Goal: Task Accomplishment & Management: Complete application form

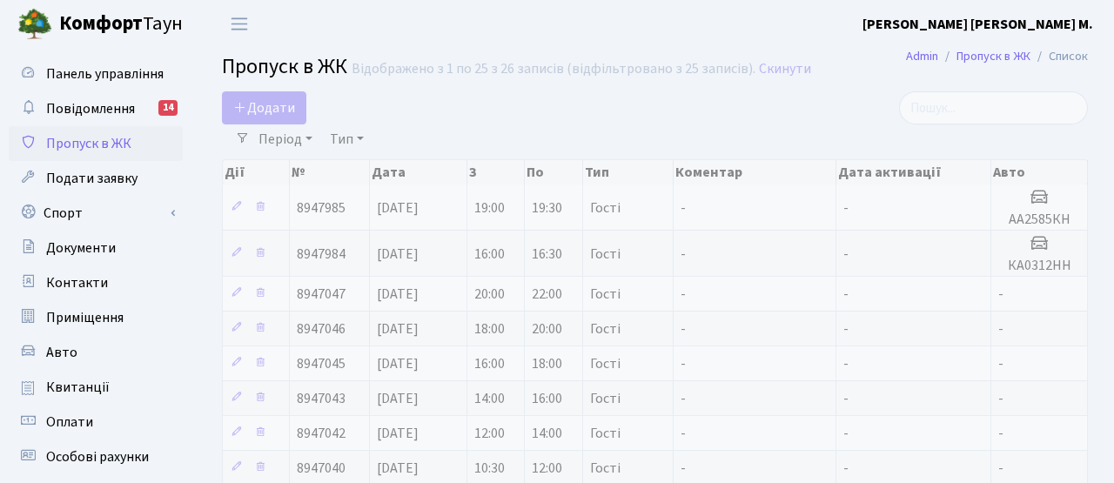
select select "25"
click at [237, 253] on icon at bounding box center [237, 252] width 12 height 12
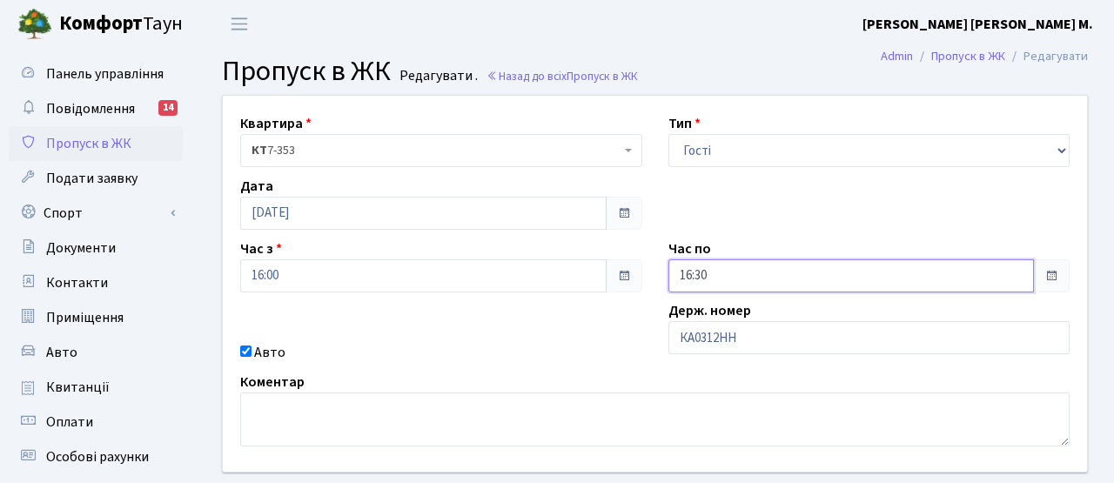
click at [751, 281] on input "16:30" at bounding box center [851, 275] width 366 height 33
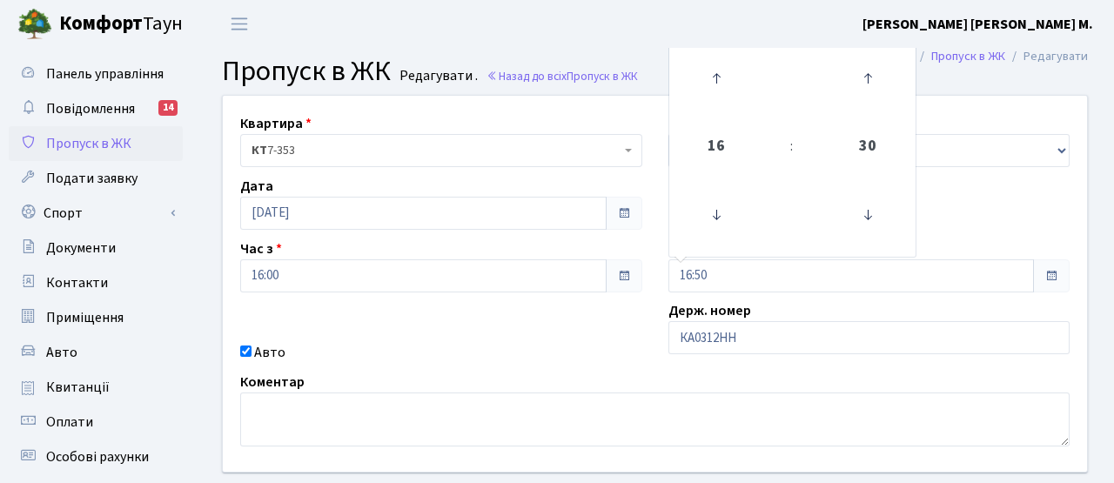
type input "16:45"
click at [565, 354] on div "Авто" at bounding box center [441, 352] width 428 height 21
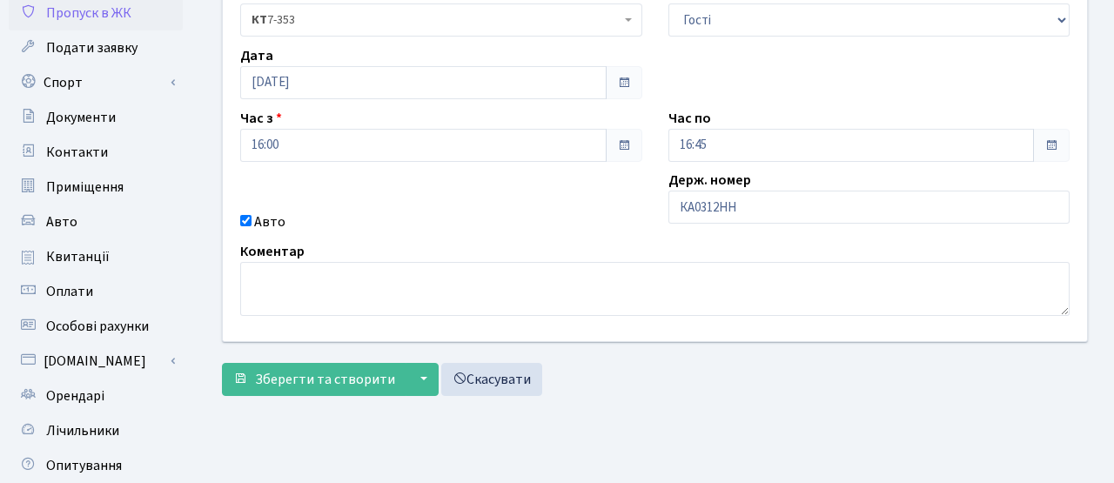
scroll to position [300, 0]
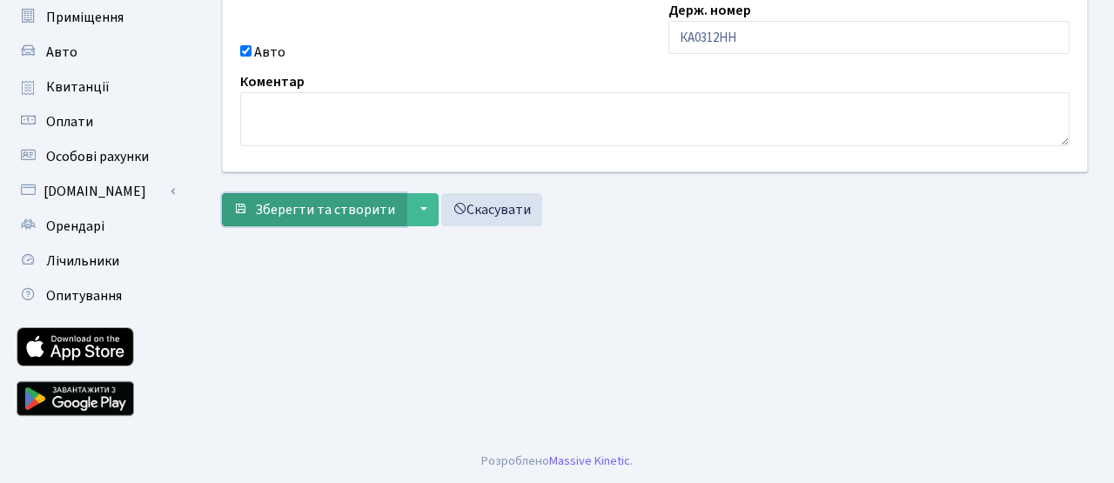
click at [377, 205] on span "Зберегти та створити" at bounding box center [325, 209] width 140 height 19
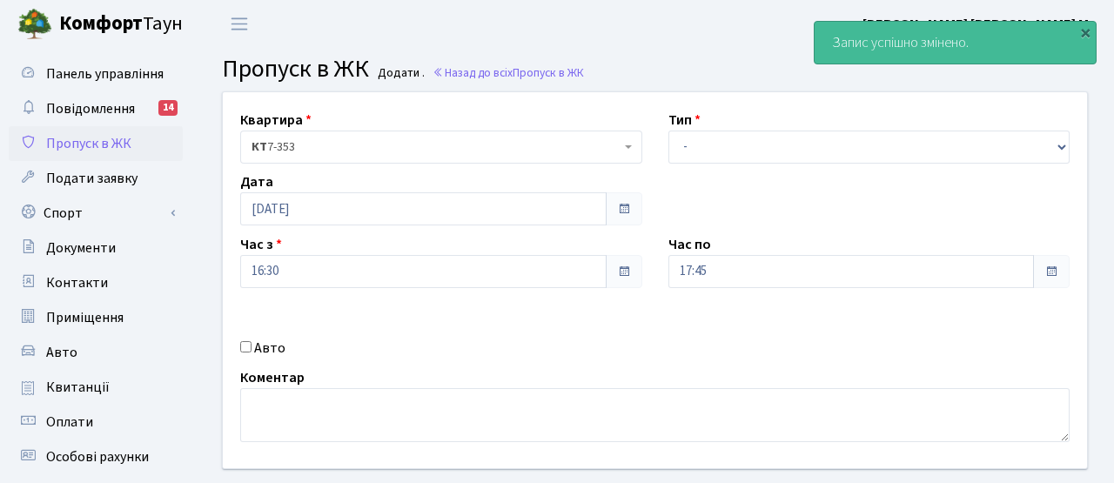
click at [99, 151] on span "Пропуск в ЖК" at bounding box center [88, 143] width 85 height 19
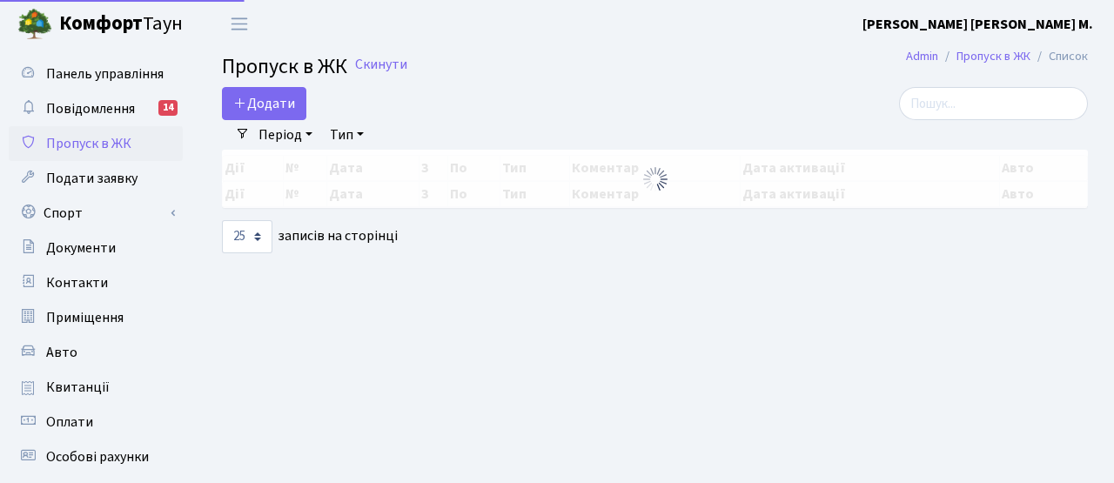
select select "25"
